Goal: Find specific page/section: Find specific page/section

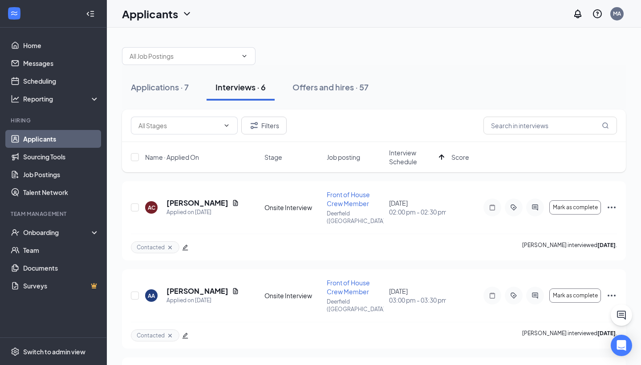
click at [127, 4] on div "Applicants MA" at bounding box center [374, 14] width 535 height 28
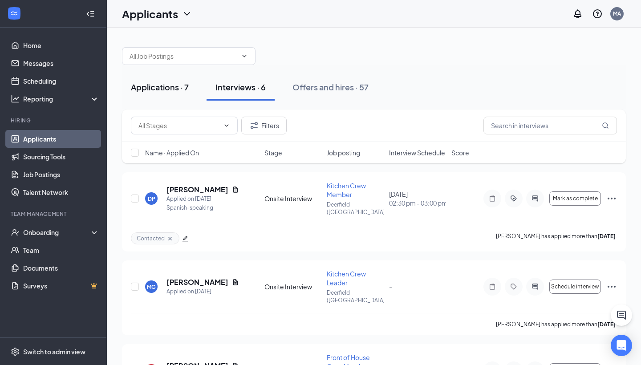
click at [149, 100] on button "Applications · 7" at bounding box center [160, 87] width 76 height 27
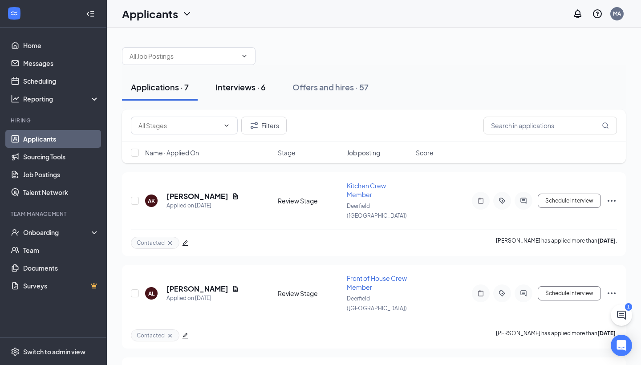
click at [239, 95] on button "Interviews · 6" at bounding box center [241, 87] width 68 height 27
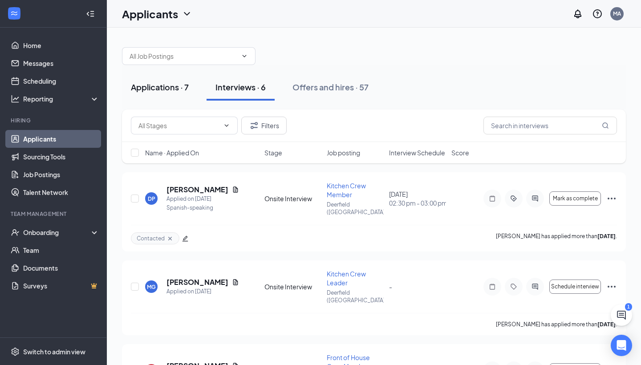
click at [178, 94] on button "Applications · 7" at bounding box center [160, 87] width 76 height 27
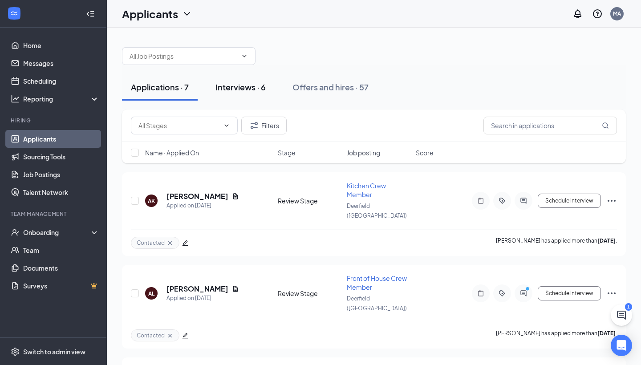
click at [251, 85] on div "Interviews · 6" at bounding box center [241, 87] width 50 height 11
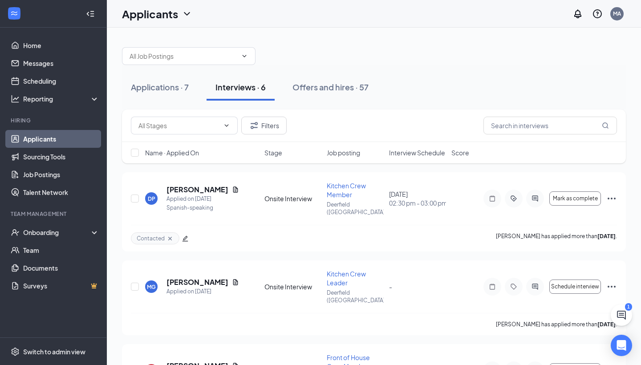
click at [454, 34] on div "Applications · 7 Interviews · 6 Offers and hires · 57 Filters Name · Applied On…" at bounding box center [374, 363] width 535 height 671
click at [180, 88] on div "Applications · 7" at bounding box center [160, 87] width 58 height 11
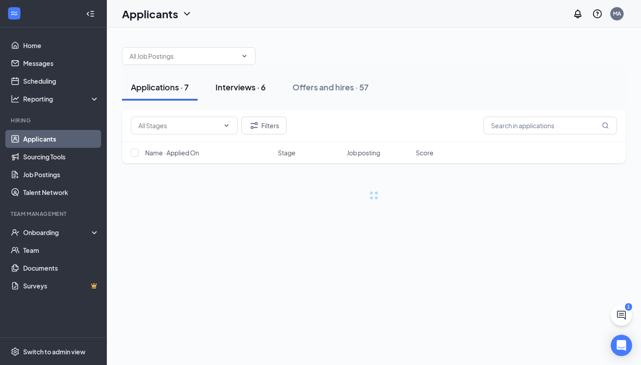
click at [228, 93] on button "Interviews · 6" at bounding box center [241, 87] width 68 height 27
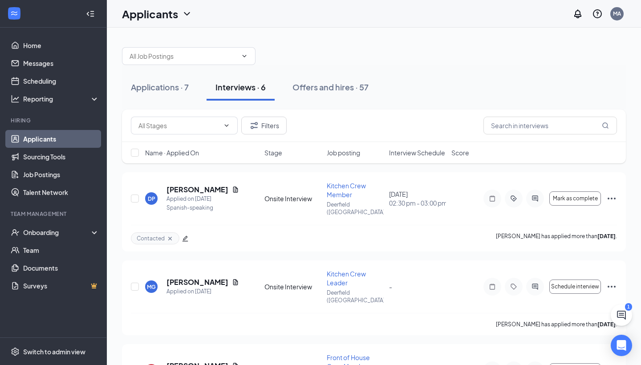
click at [200, 96] on div "Applications · 7 Interviews · 6 Offers and hires · 57" at bounding box center [374, 87] width 504 height 27
click at [192, 95] on button "Applications · 7" at bounding box center [160, 87] width 76 height 27
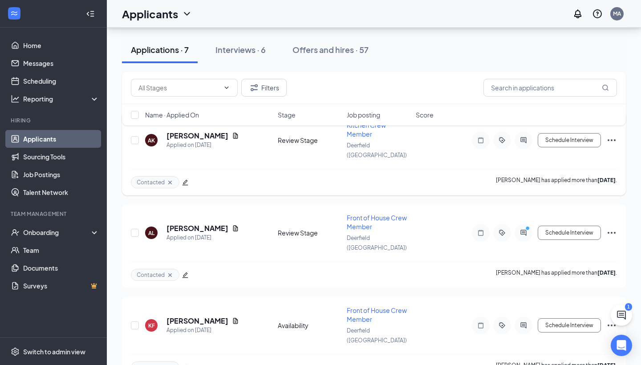
scroll to position [61, 0]
click at [527, 223] on div at bounding box center [524, 232] width 18 height 18
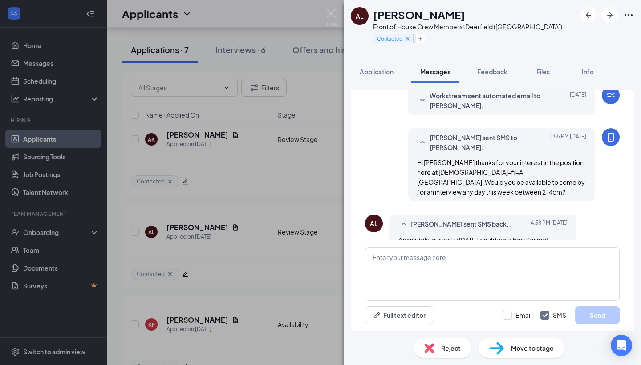
scroll to position [143, 0]
click at [335, 16] on img at bounding box center [331, 17] width 11 height 17
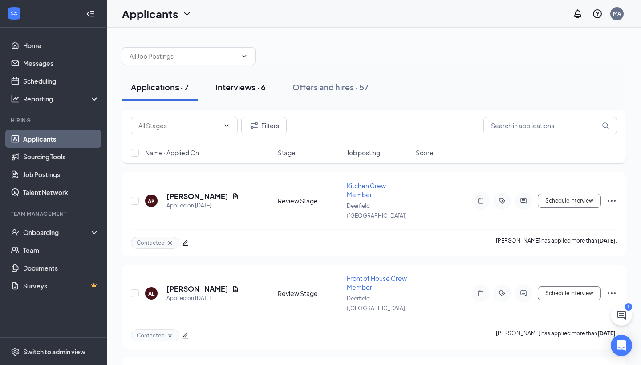
scroll to position [0, 0]
click at [244, 83] on div "Interviews · 6" at bounding box center [241, 87] width 50 height 11
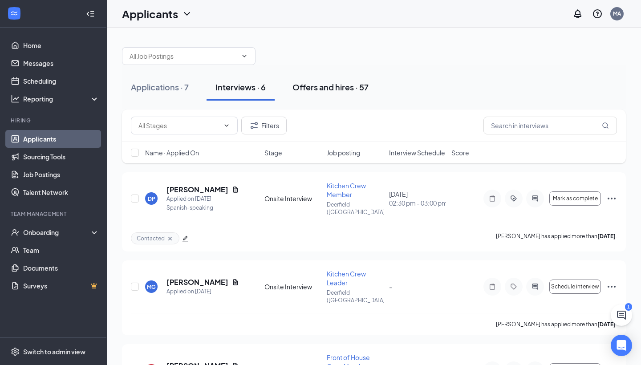
scroll to position [0, 0]
click at [337, 89] on div "Offers and hires · 57" at bounding box center [331, 87] width 76 height 11
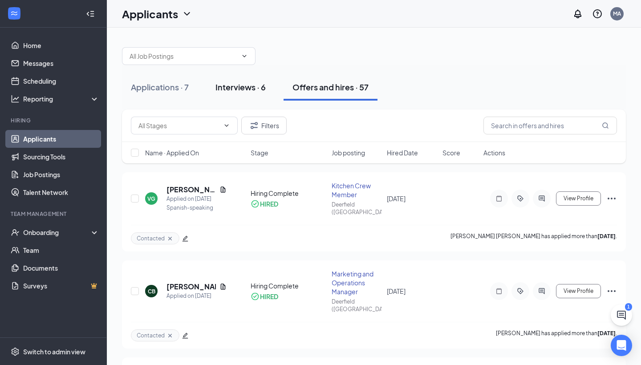
click at [242, 94] on button "Interviews · 6" at bounding box center [241, 87] width 68 height 27
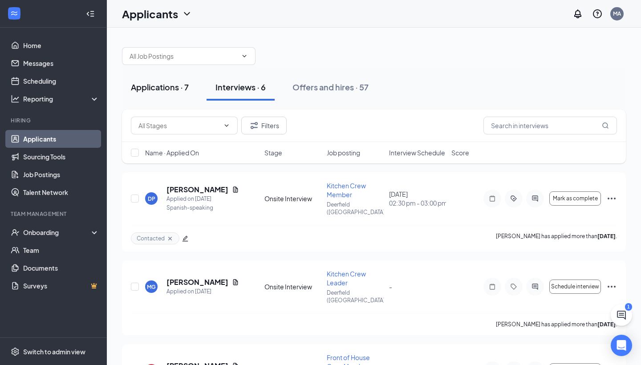
click at [173, 86] on div "Applications · 7" at bounding box center [160, 87] width 58 height 11
